Goal: Task Accomplishment & Management: Complete application form

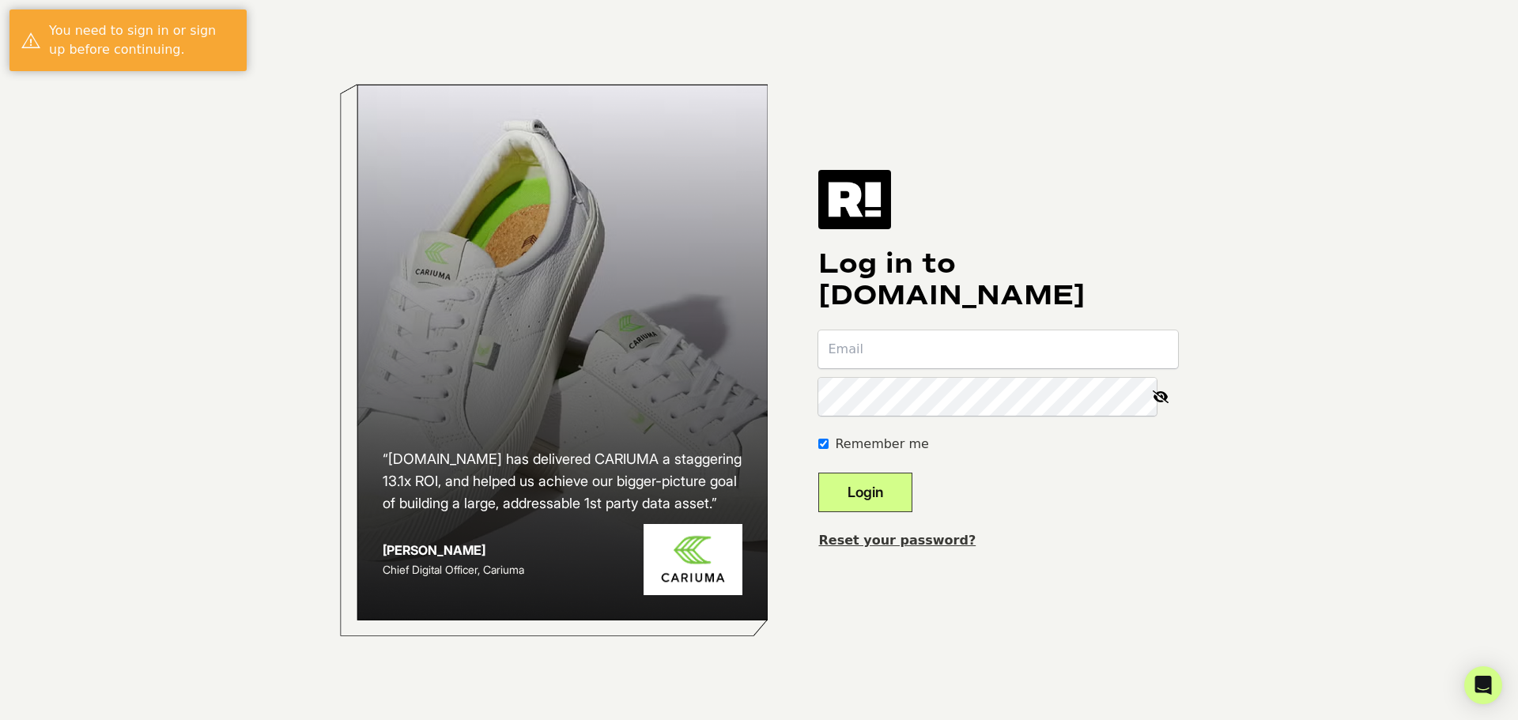
type input "[PERSON_NAME][EMAIL_ADDRESS][DOMAIN_NAME]"
click at [890, 493] on button "Login" at bounding box center [865, 493] width 94 height 40
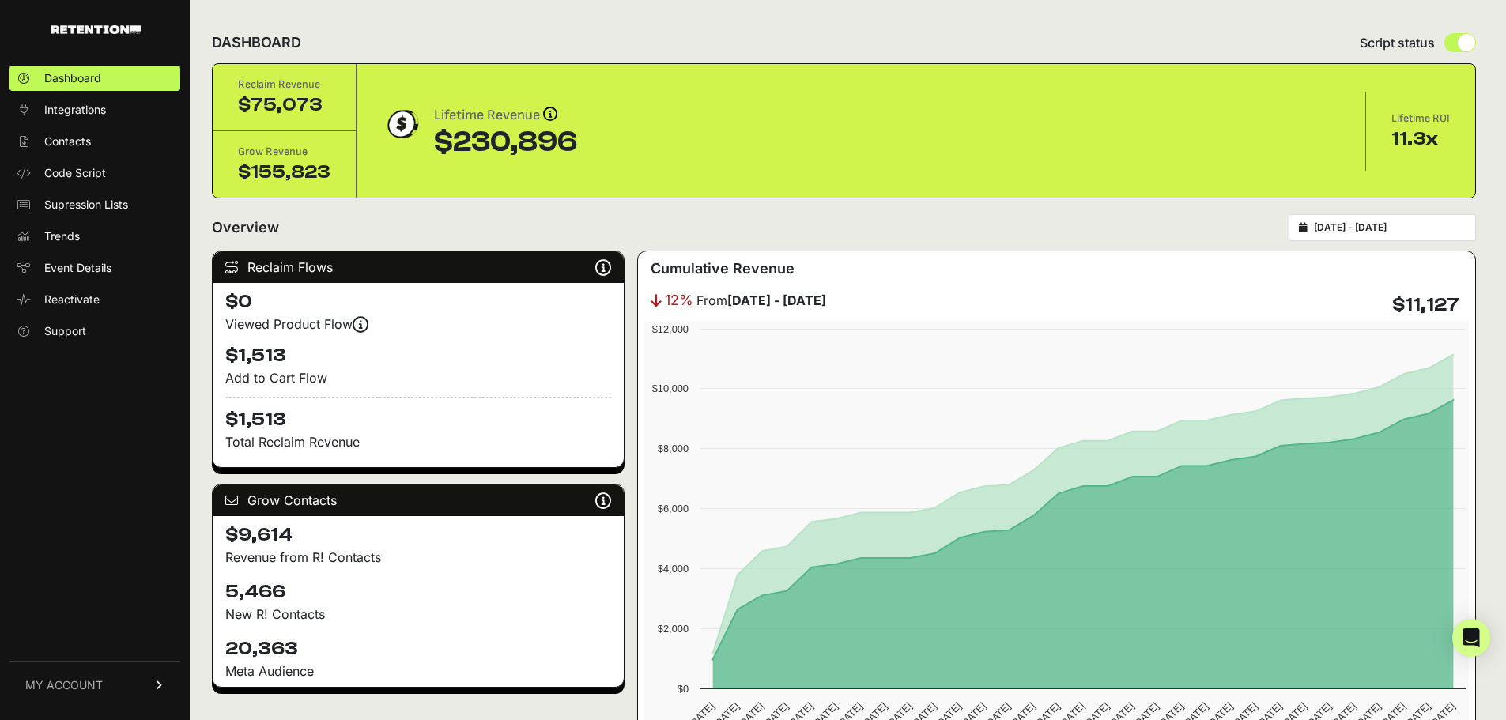
click at [148, 688] on link "MY ACCOUNT" at bounding box center [94, 685] width 171 height 48
click at [159, 493] on link "MY ACCOUNT" at bounding box center [94, 502] width 171 height 48
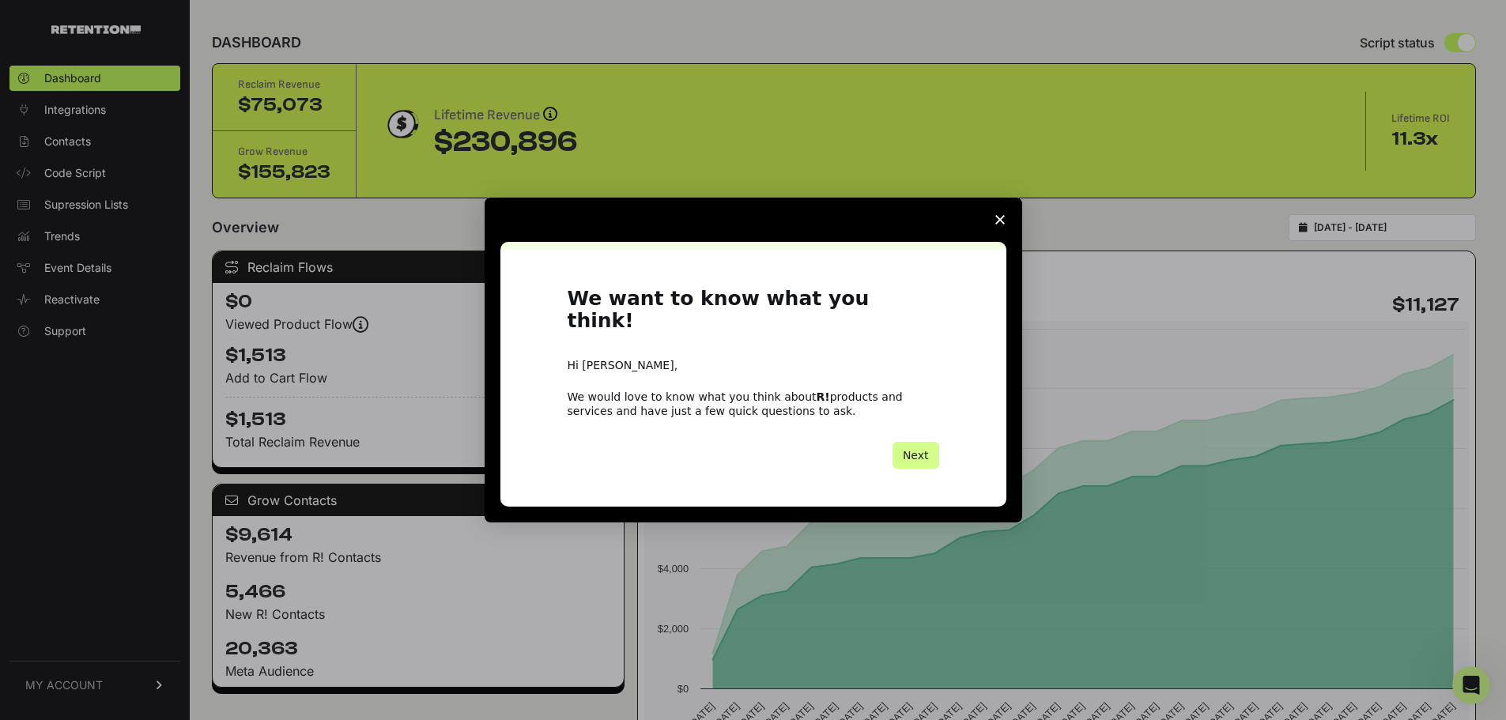
click at [1000, 225] on icon "Close survey" at bounding box center [1000, 219] width 9 height 9
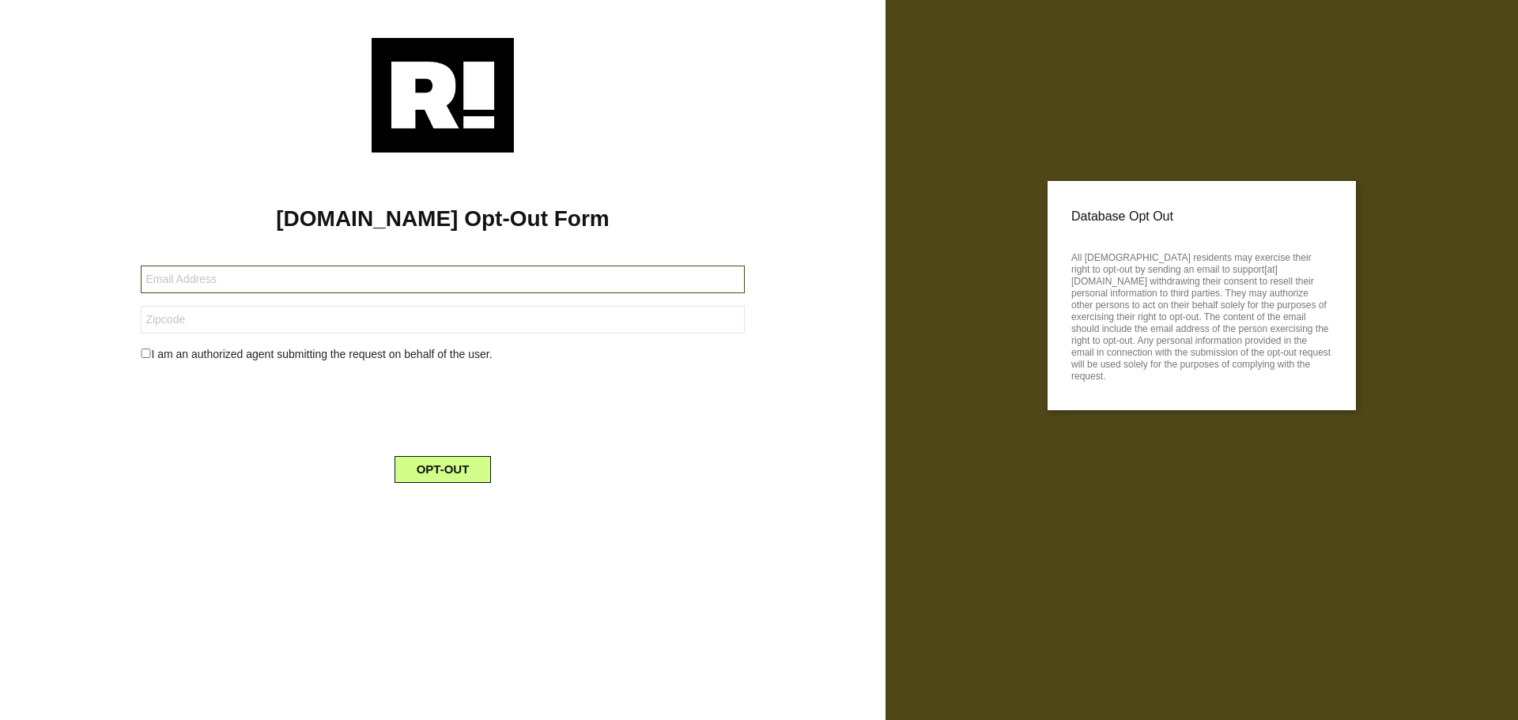
click at [270, 287] on input "text" at bounding box center [442, 280] width 603 height 28
paste input "[PERSON_NAME] [STREET_ADDRESS][PERSON_NAME][US_STATE][US_STATE] 6264870205"
drag, startPoint x: 451, startPoint y: 273, endPoint x: 523, endPoint y: 292, distance: 74.4
click at [451, 273] on input "[PERSON_NAME] [STREET_ADDRESS][PERSON_NAME][US_STATE][US_STATE] 6264870205" at bounding box center [442, 280] width 603 height 28
drag, startPoint x: 567, startPoint y: 274, endPoint x: 106, endPoint y: 274, distance: 461.0
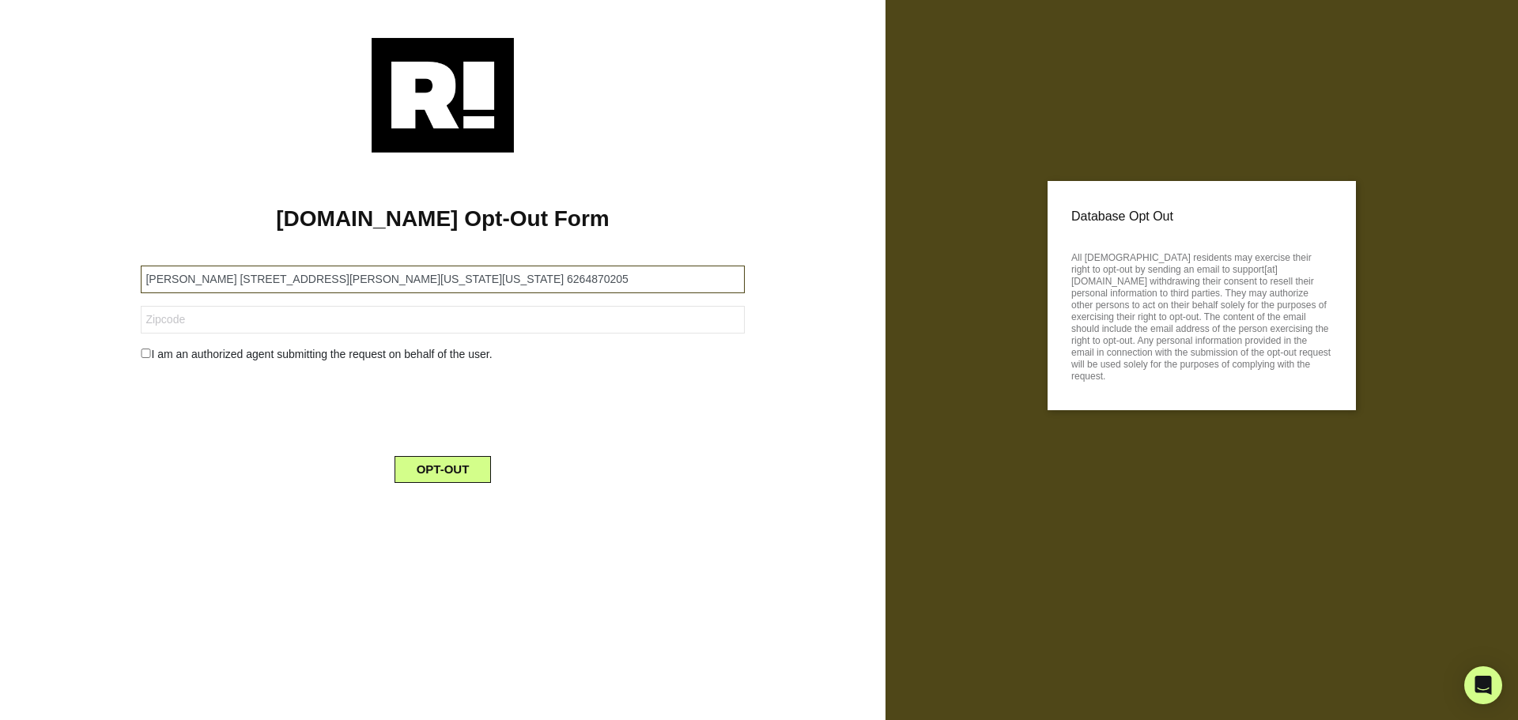
click at [106, 274] on div "[DOMAIN_NAME] Opt-Out Form [PERSON_NAME] [STREET_ADDRESS][PERSON_NAME][US_STATE…" at bounding box center [443, 324] width 862 height 343
paste input "[EMAIL_ADDRESS][DOMAIN_NAME]"
type input "[EMAIL_ADDRESS][DOMAIN_NAME]"
click at [187, 321] on input "text" at bounding box center [442, 320] width 603 height 28
type input "11217"
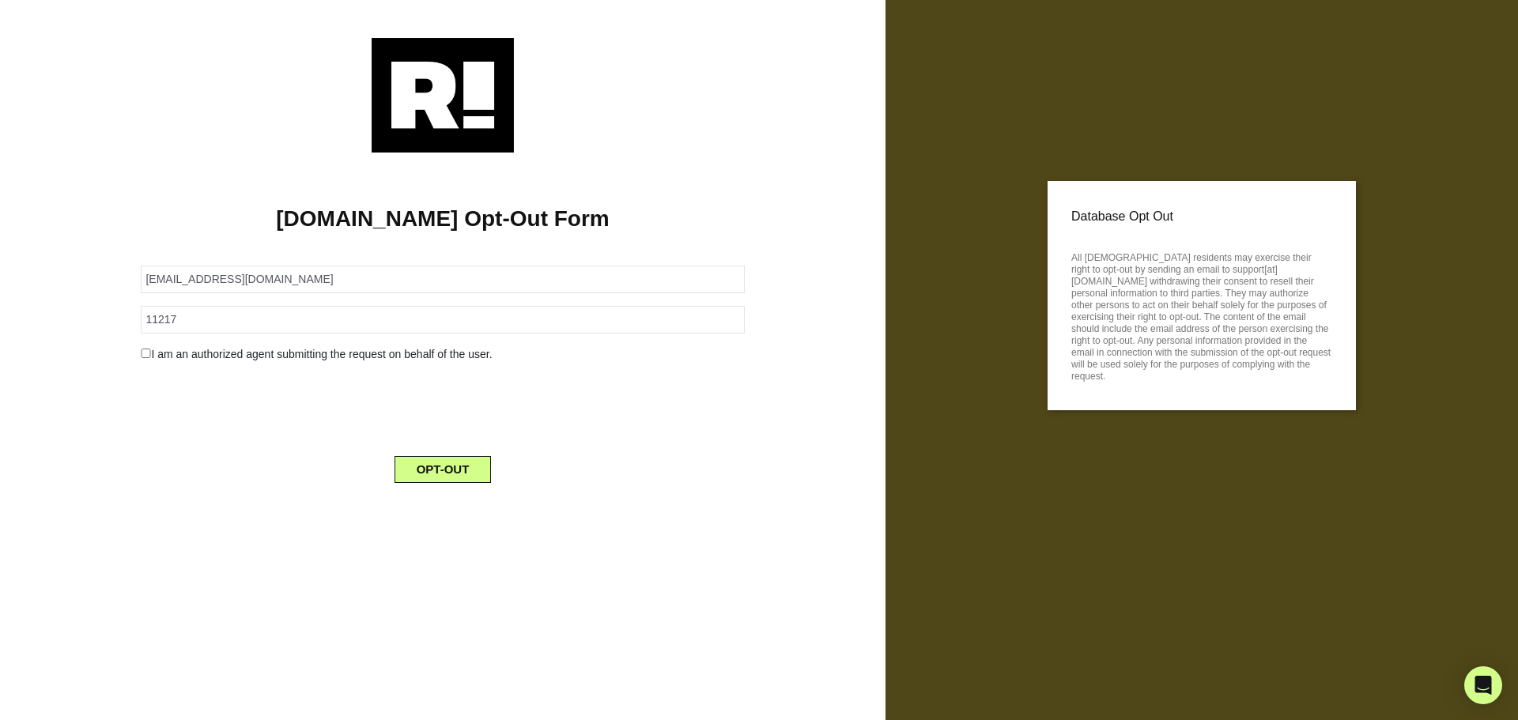
click at [146, 355] on input "checkbox" at bounding box center [146, 353] width 10 height 9
checkbox input "true"
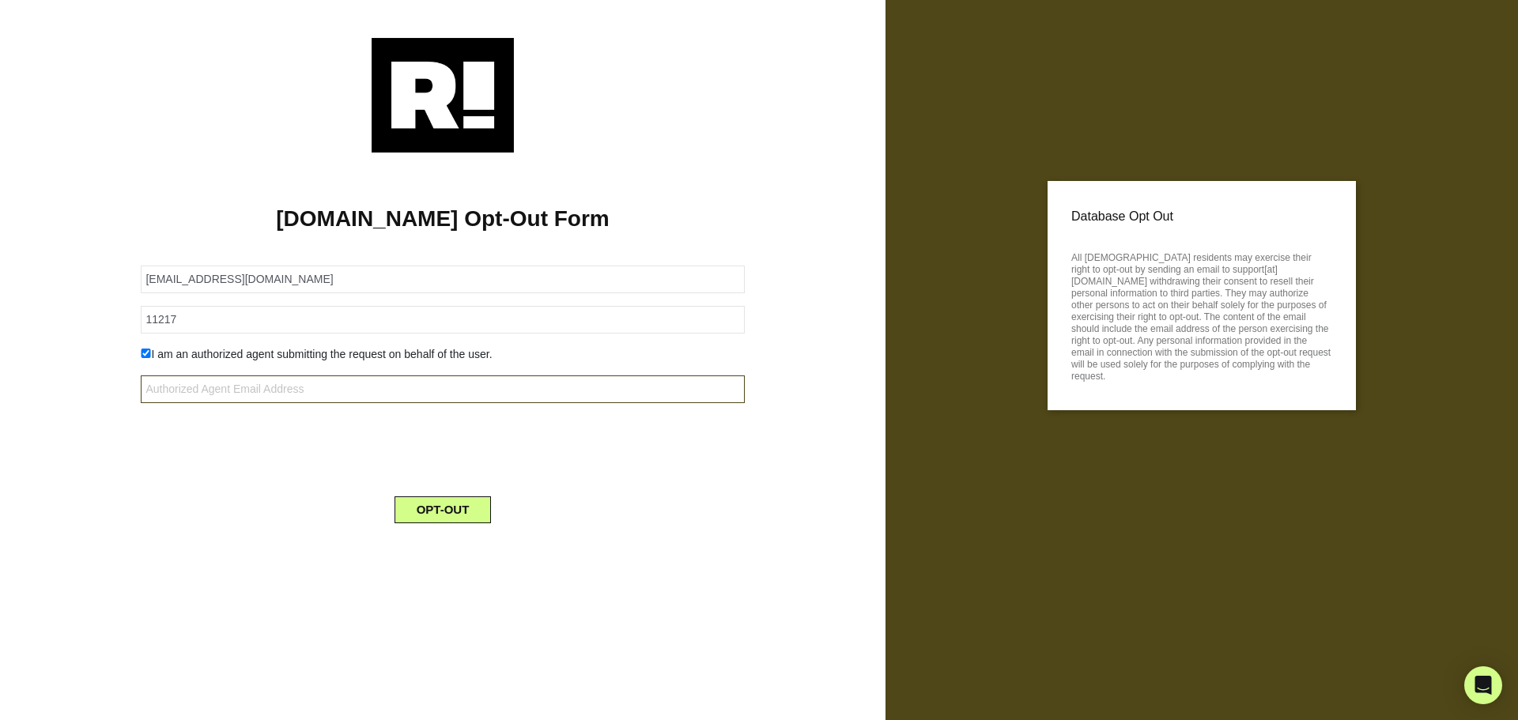
click at [271, 392] on input "text" at bounding box center [442, 390] width 603 height 28
type input "[PERSON_NAME][EMAIL_ADDRESS][DOMAIN_NAME]"
click at [672, 433] on div at bounding box center [442, 447] width 627 height 62
drag, startPoint x: 446, startPoint y: 509, endPoint x: 482, endPoint y: 509, distance: 35.6
click at [446, 509] on button "OPT-OUT" at bounding box center [443, 510] width 97 height 27
